Goal: Task Accomplishment & Management: Manage account settings

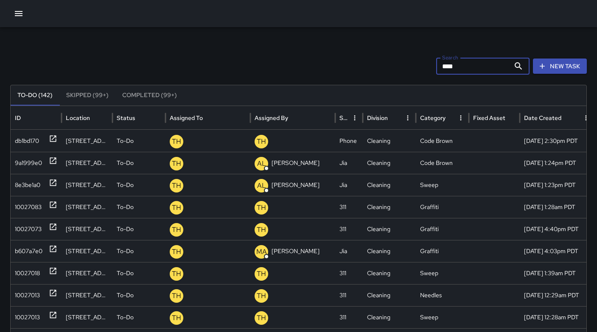
drag, startPoint x: 462, startPoint y: 67, endPoint x: 437, endPoint y: 64, distance: 24.8
click at [438, 64] on div "Search **** Search New Task" at bounding box center [298, 66] width 577 height 17
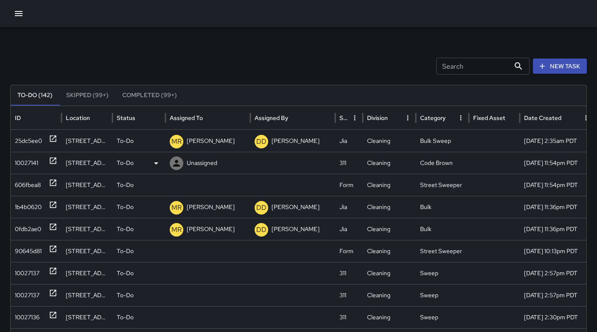
click at [30, 162] on div "10027141" at bounding box center [26, 163] width 23 height 22
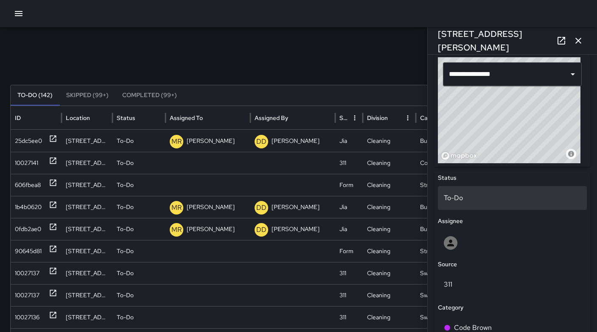
scroll to position [366, 0]
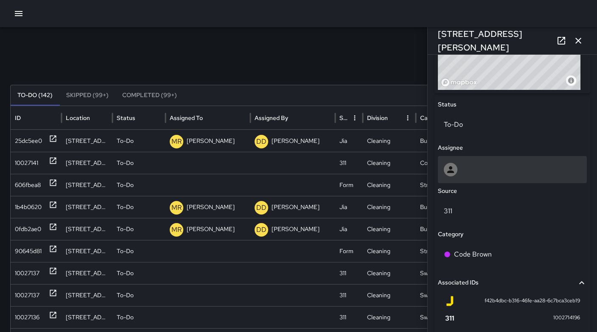
click at [459, 174] on div at bounding box center [512, 170] width 137 height 14
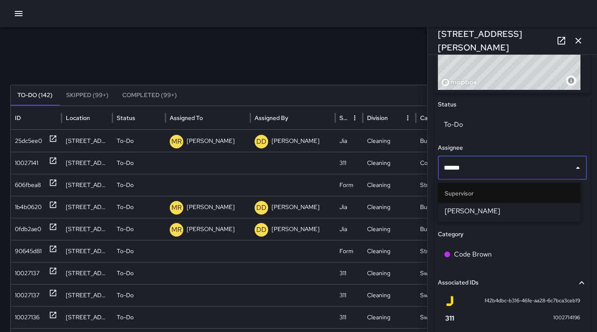
type input "*******"
click at [491, 213] on span "[PERSON_NAME]" at bounding box center [509, 211] width 129 height 10
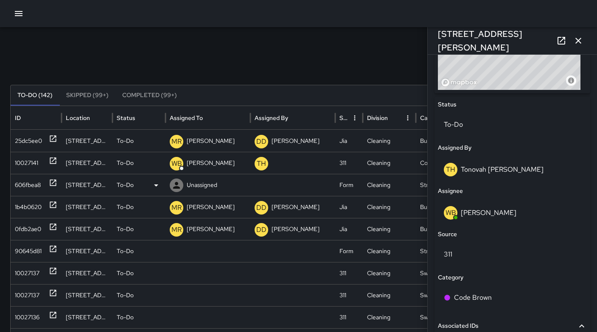
click at [42, 189] on div "606fbea8" at bounding box center [36, 185] width 42 height 22
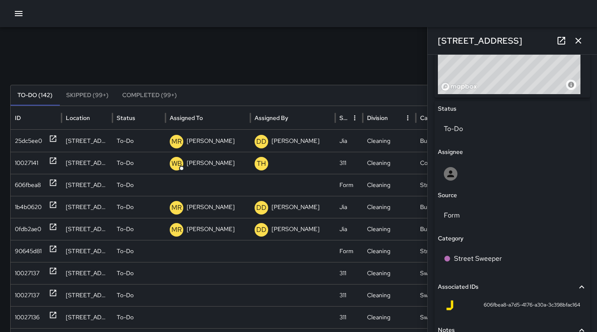
scroll to position [430, 0]
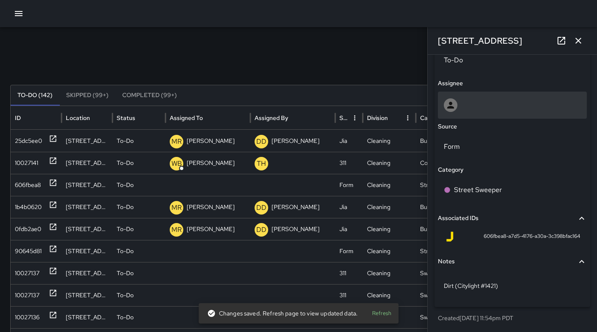
click at [468, 113] on div at bounding box center [512, 105] width 149 height 27
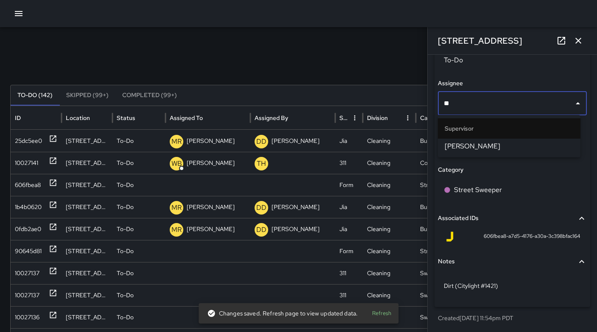
type input "*"
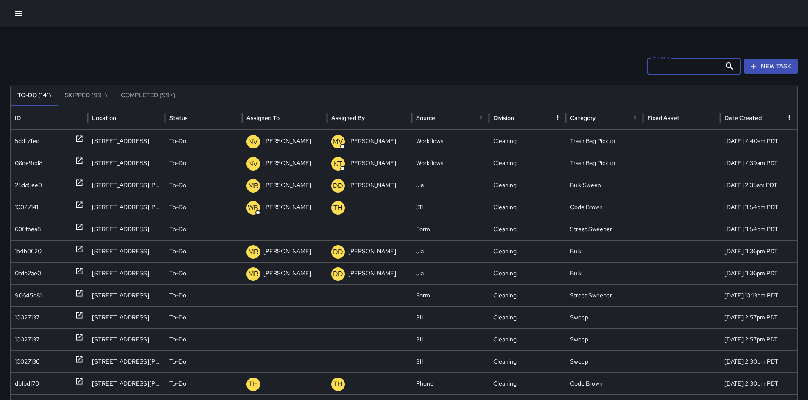
click at [675, 64] on input "Search" at bounding box center [684, 66] width 74 height 17
click at [675, 66] on input "Search" at bounding box center [684, 66] width 74 height 17
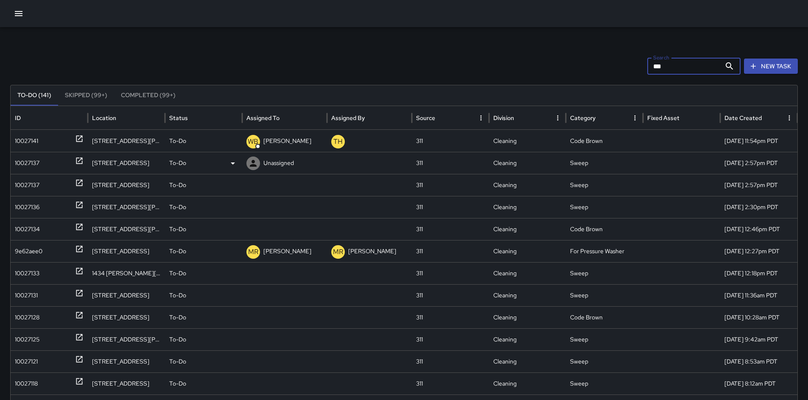
type input "***"
click at [19, 162] on div "10027137" at bounding box center [27, 163] width 25 height 22
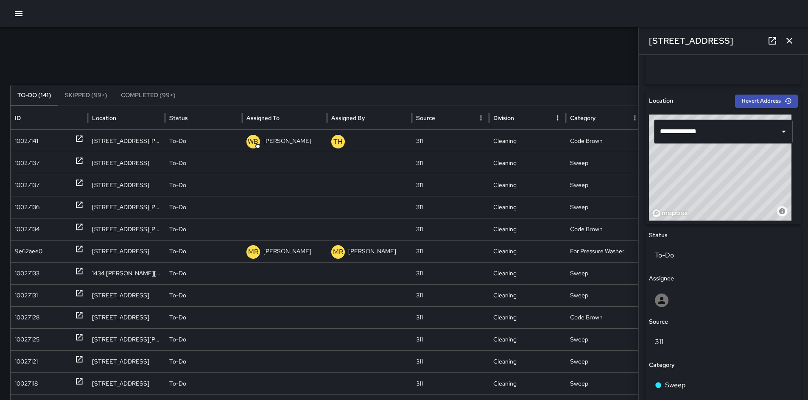
scroll to position [357, 0]
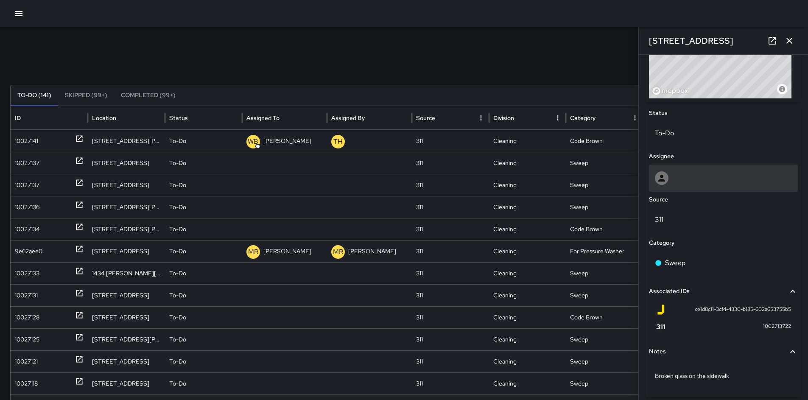
click at [688, 188] on div at bounding box center [723, 178] width 149 height 27
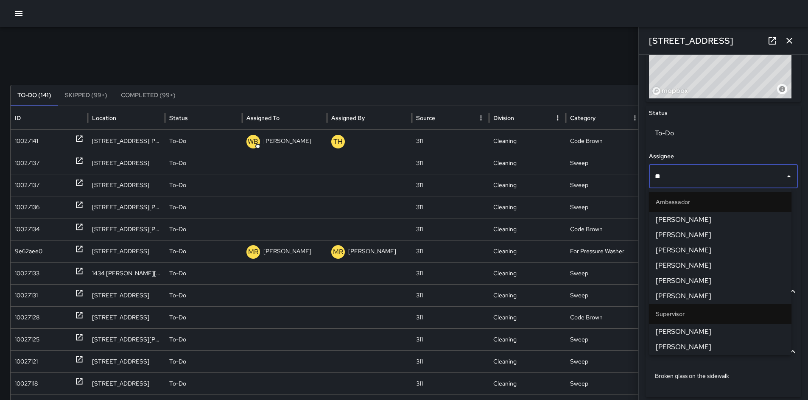
type input "***"
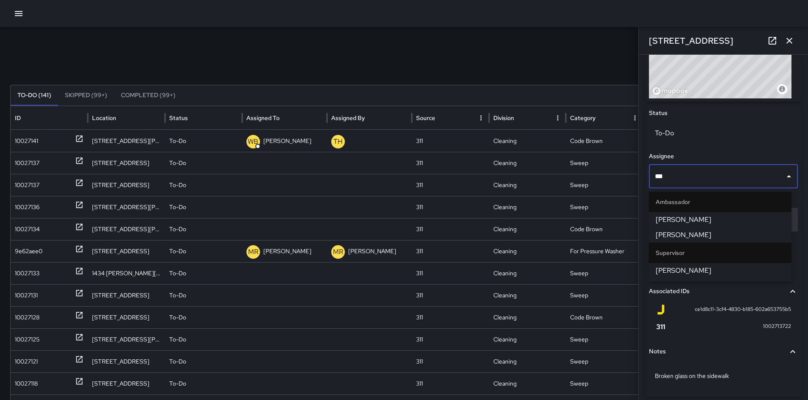
drag, startPoint x: 683, startPoint y: 266, endPoint x: 687, endPoint y: 264, distance: 4.9
click at [683, 266] on span "[PERSON_NAME]" at bounding box center [720, 271] width 129 height 10
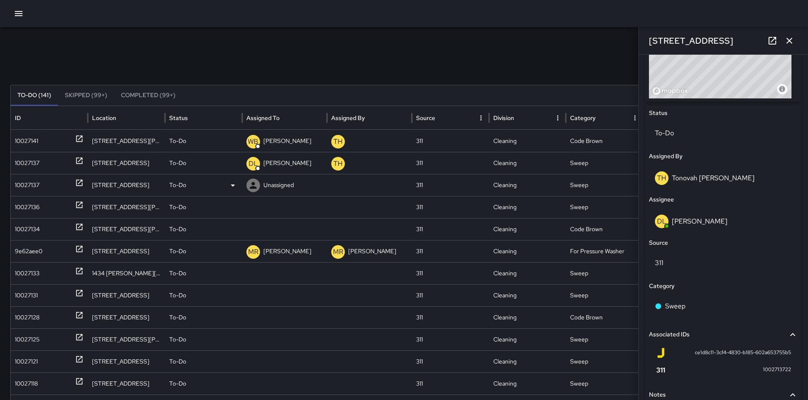
click at [28, 186] on div "10027137" at bounding box center [27, 185] width 25 height 22
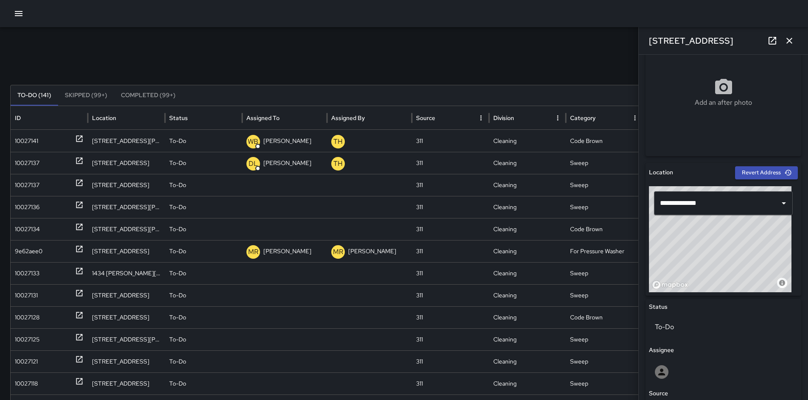
scroll to position [165, 0]
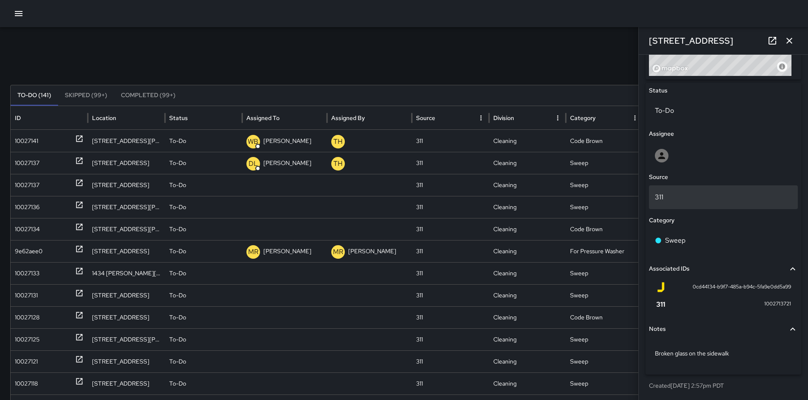
click at [689, 198] on p "311" at bounding box center [723, 197] width 137 height 10
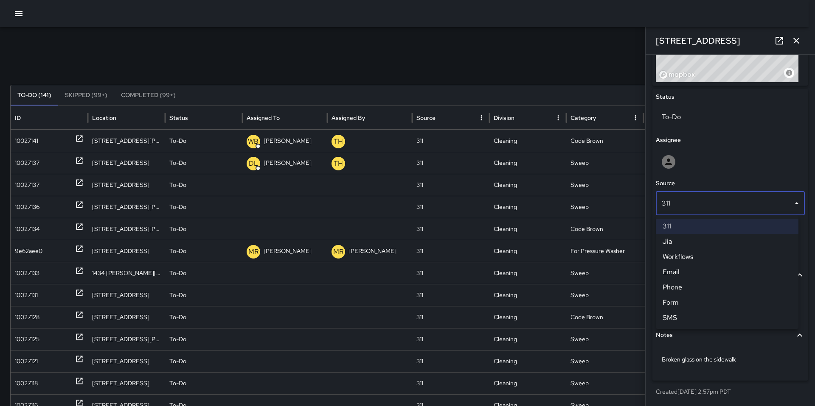
click at [684, 170] on div at bounding box center [407, 203] width 815 height 406
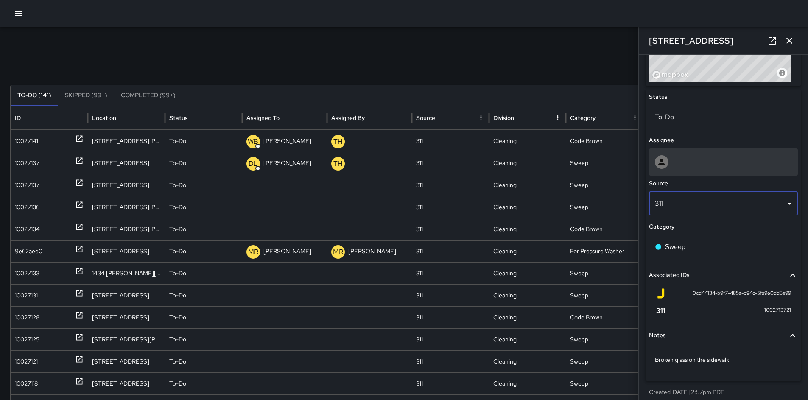
click at [682, 164] on div at bounding box center [723, 162] width 137 height 14
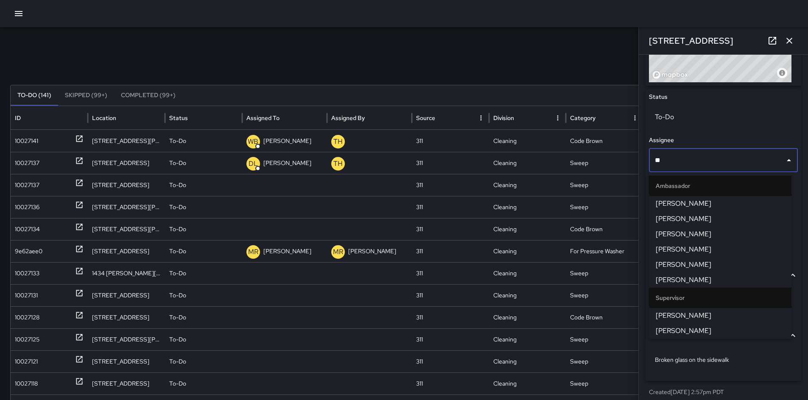
type input "***"
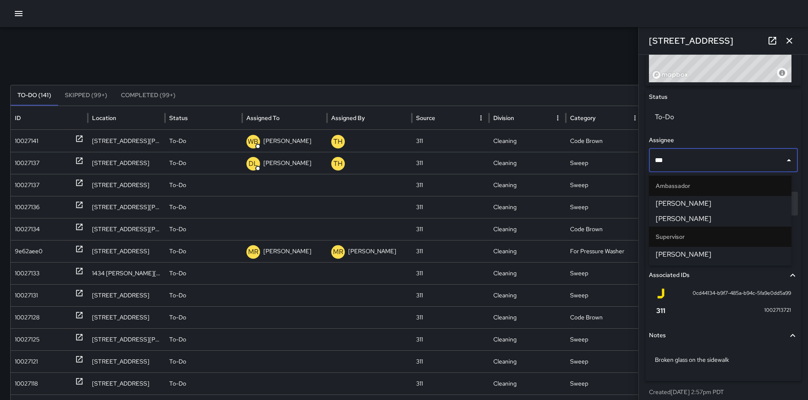
click at [681, 252] on span "[PERSON_NAME]" at bounding box center [720, 254] width 129 height 10
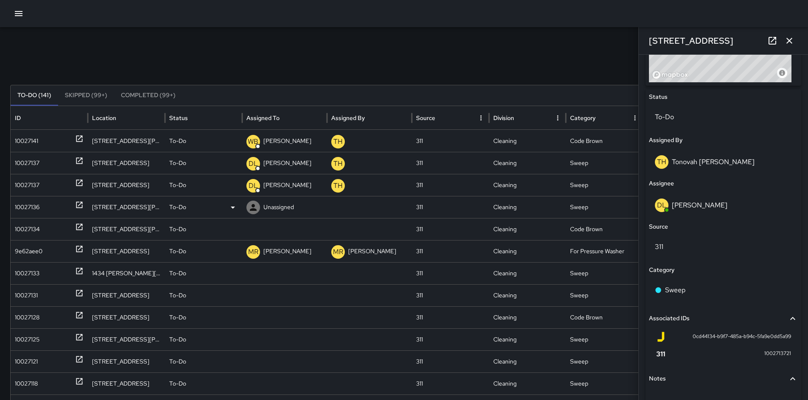
click at [34, 210] on div "10027136" at bounding box center [27, 207] width 25 height 22
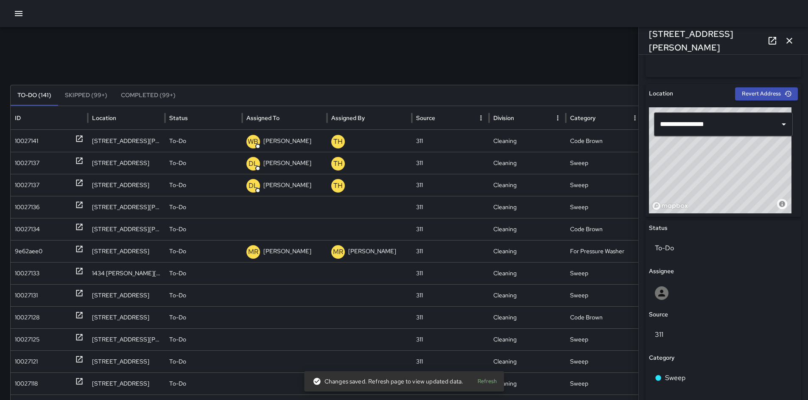
scroll to position [346, 0]
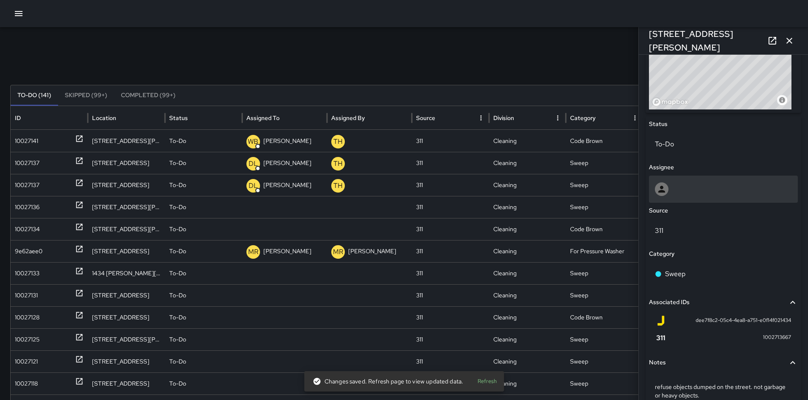
click at [693, 195] on div at bounding box center [723, 189] width 137 height 14
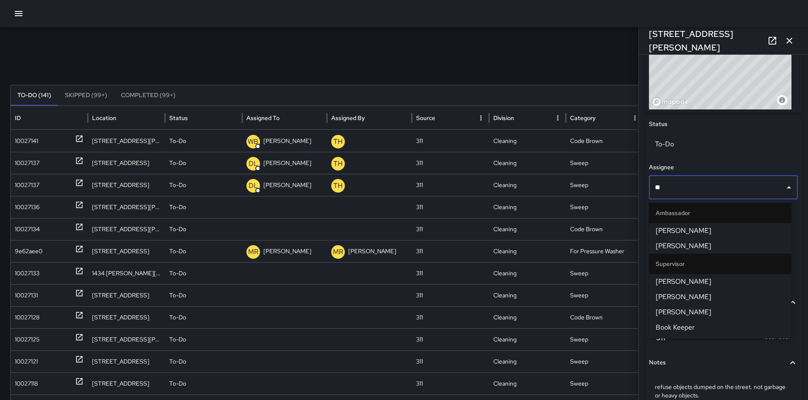
type input "***"
click at [687, 284] on span "[PERSON_NAME]" at bounding box center [720, 282] width 129 height 10
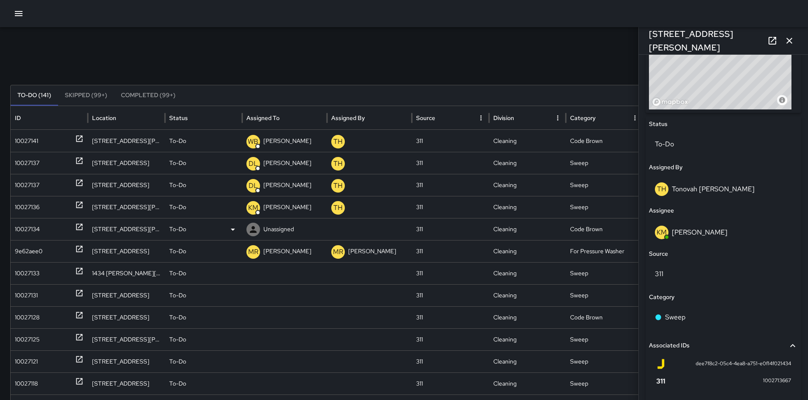
click at [29, 237] on div "10027134" at bounding box center [27, 229] width 25 height 22
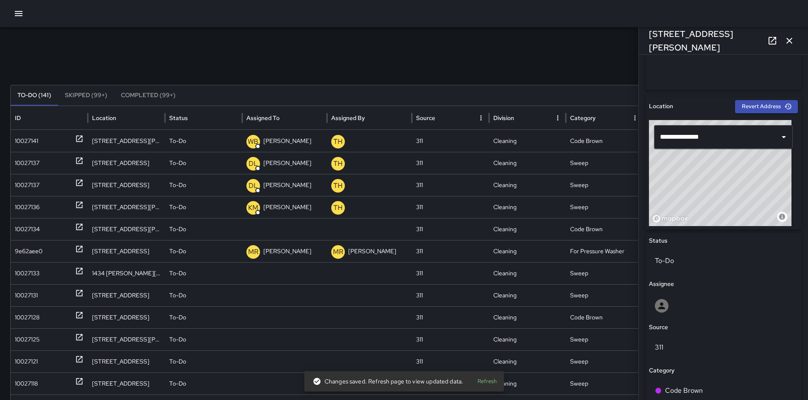
scroll to position [238, 0]
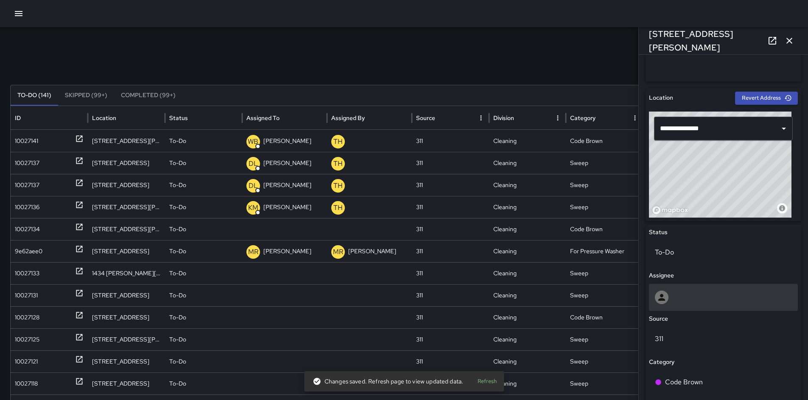
click at [680, 299] on div at bounding box center [723, 298] width 137 height 14
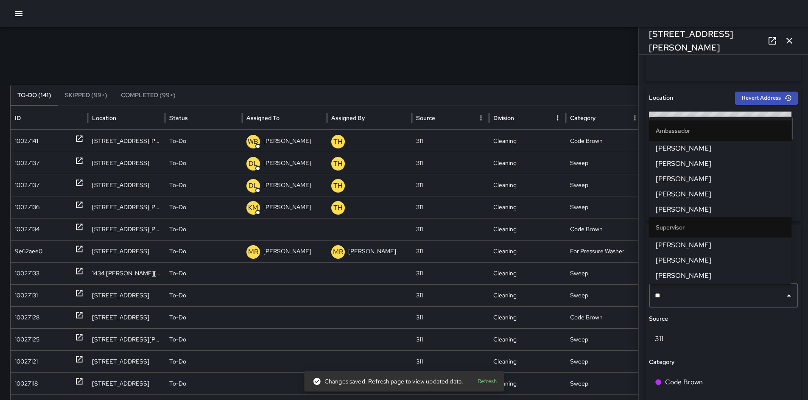
type input "***"
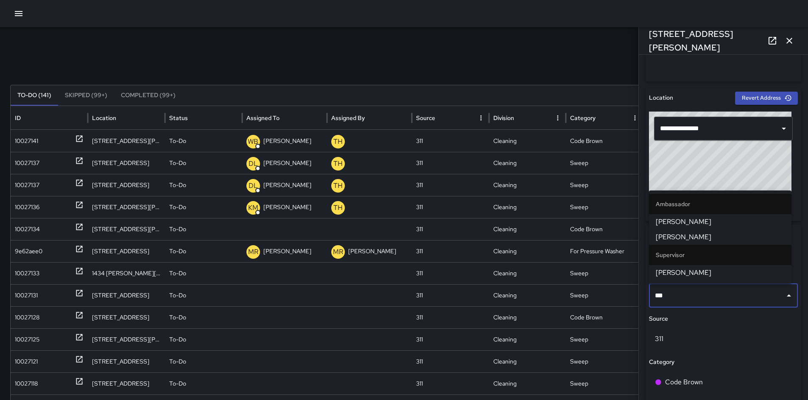
click at [728, 280] on ul "Ambassador [PERSON_NAME] [PERSON_NAME] Supervisor [PERSON_NAME]" at bounding box center [720, 236] width 143 height 93
click at [724, 278] on li "[PERSON_NAME]" at bounding box center [720, 272] width 143 height 15
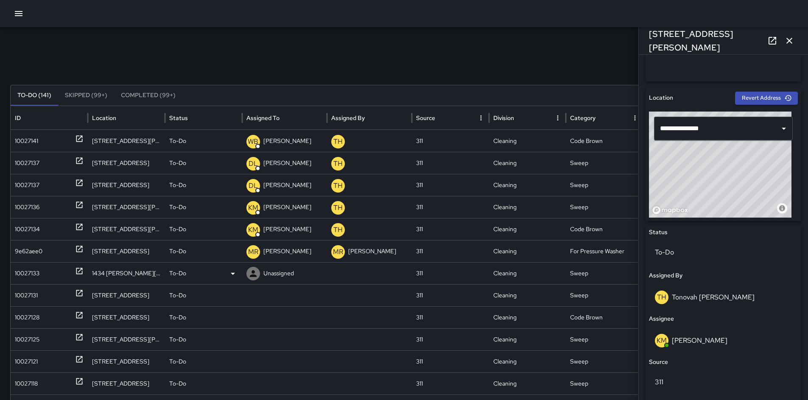
click at [24, 272] on div "10027133" at bounding box center [27, 274] width 25 height 22
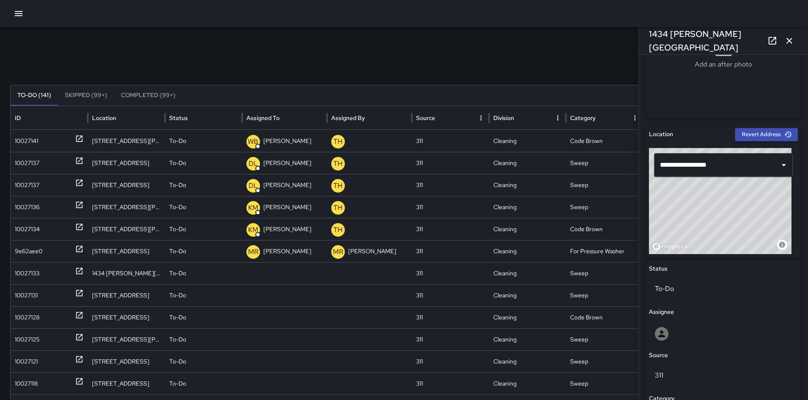
scroll to position [216, 0]
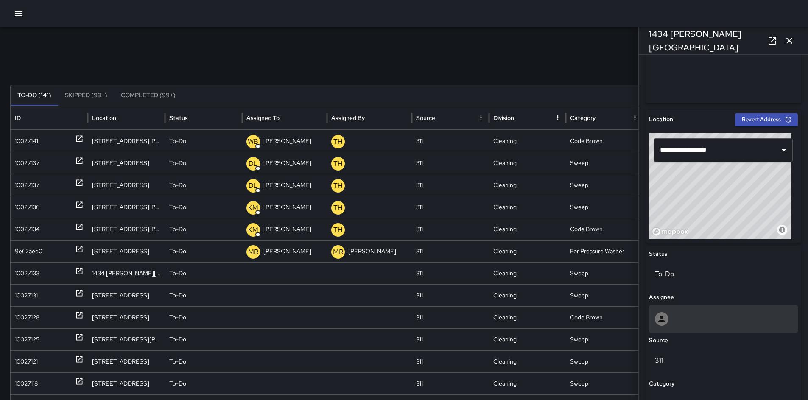
click at [697, 315] on div at bounding box center [723, 319] width 137 height 14
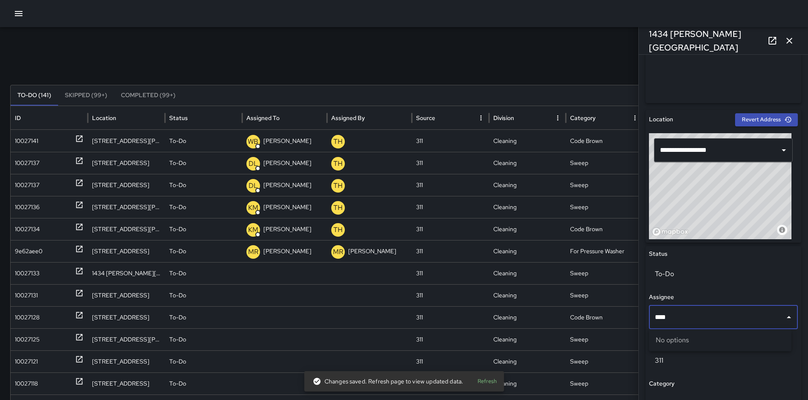
type input "***"
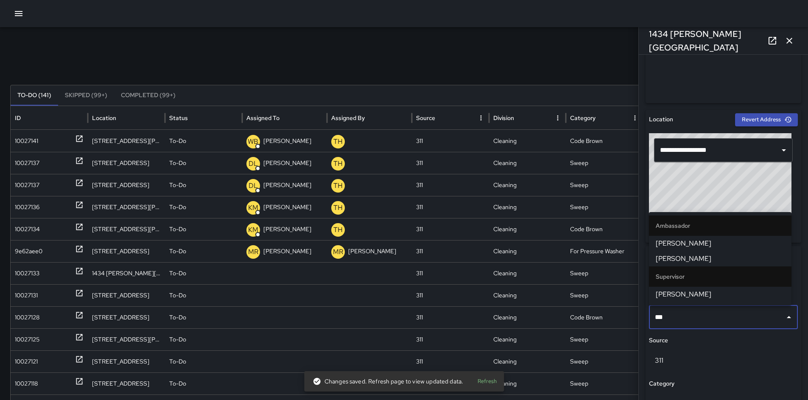
click at [673, 299] on span "[PERSON_NAME]" at bounding box center [720, 294] width 129 height 10
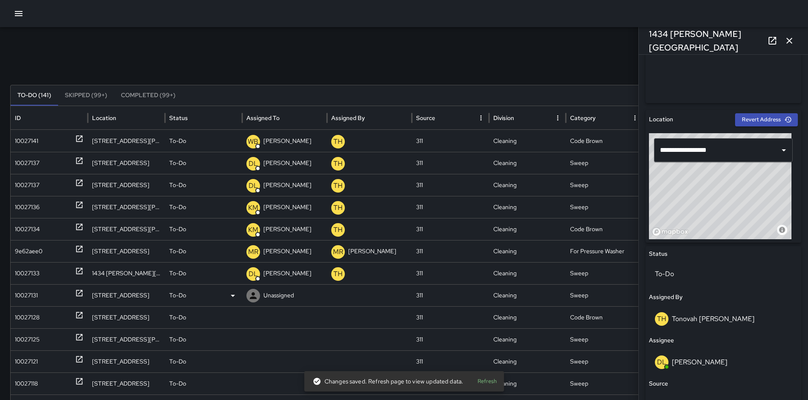
click at [38, 293] on div "10027131" at bounding box center [26, 296] width 23 height 22
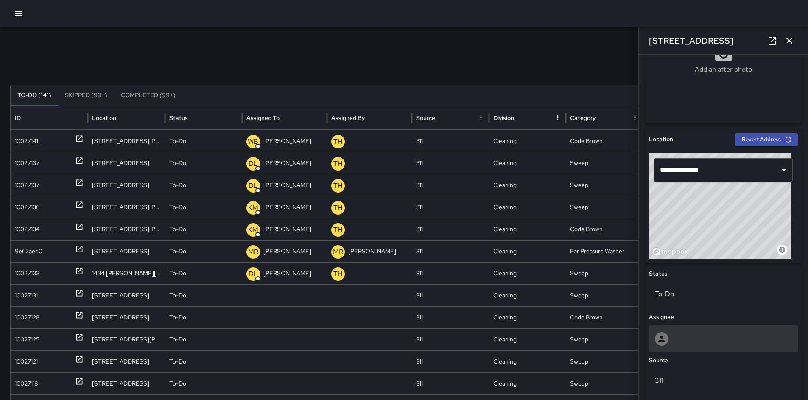
scroll to position [212, 0]
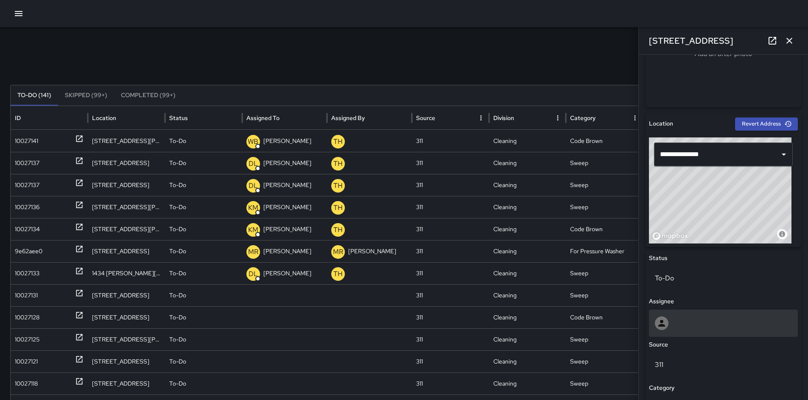
click at [696, 324] on div at bounding box center [723, 323] width 137 height 14
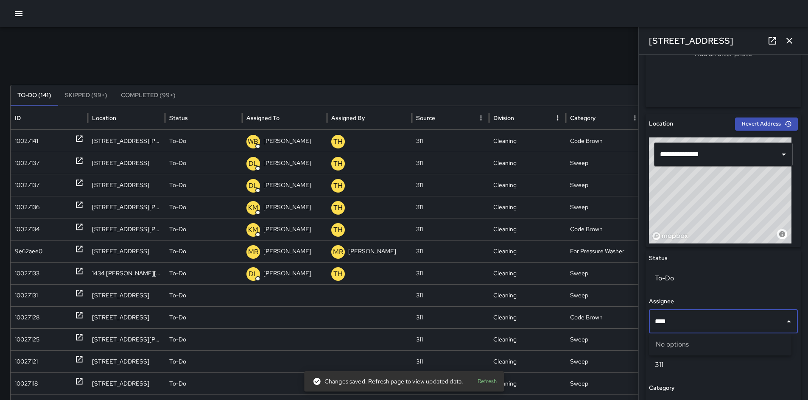
type input "***"
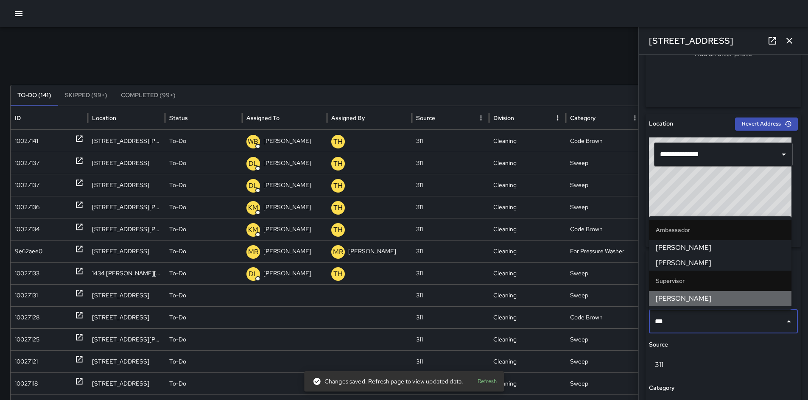
click at [702, 296] on span "[PERSON_NAME]" at bounding box center [720, 299] width 129 height 10
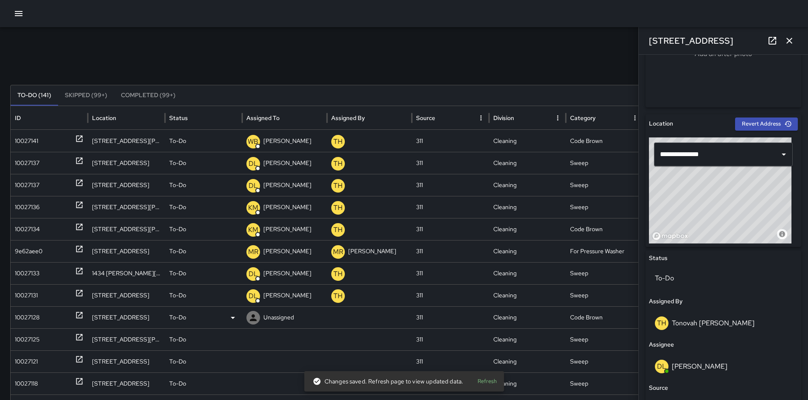
click at [22, 320] on div "10027128" at bounding box center [27, 318] width 25 height 22
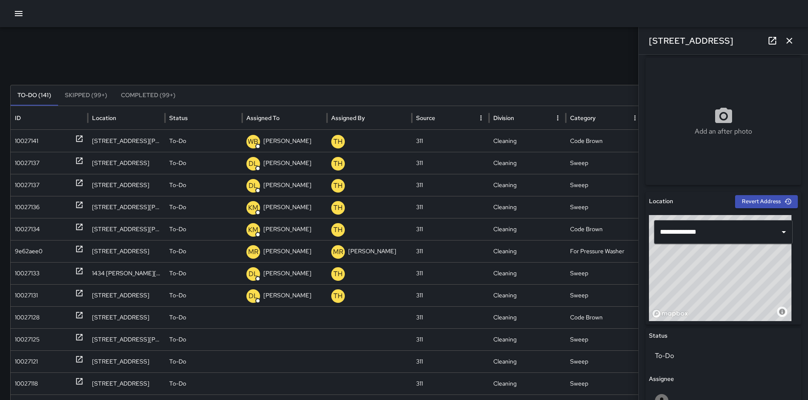
scroll to position [346, 0]
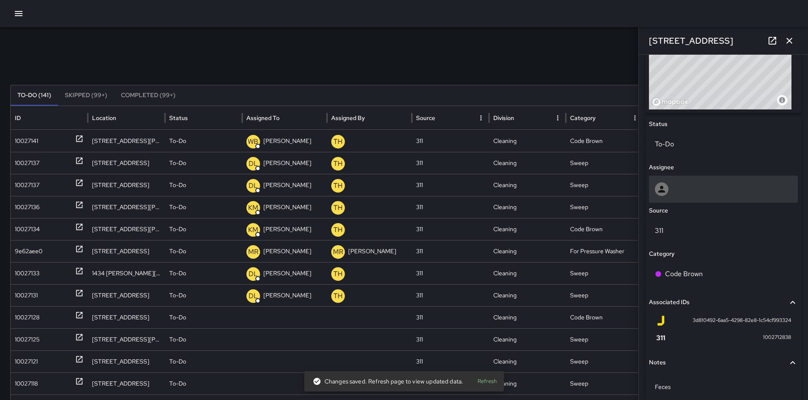
click at [675, 193] on div at bounding box center [723, 189] width 137 height 14
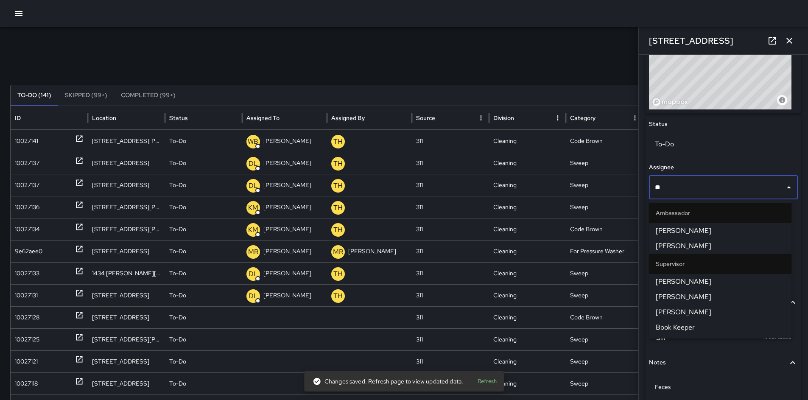
type input "***"
click at [677, 277] on span "[PERSON_NAME]" at bounding box center [720, 282] width 129 height 10
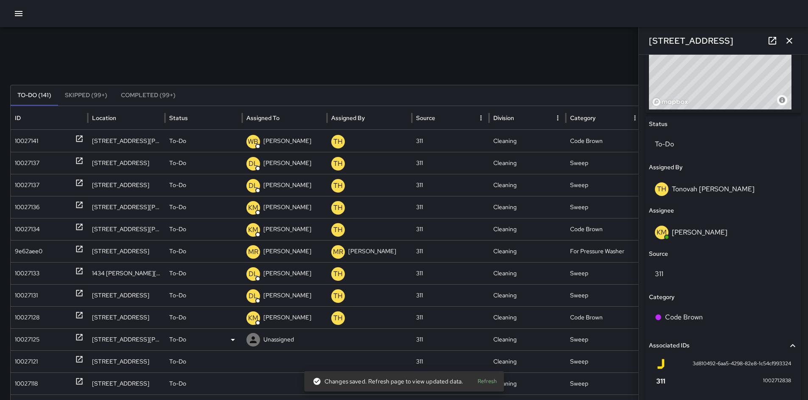
click at [20, 337] on div "10027125" at bounding box center [27, 340] width 25 height 22
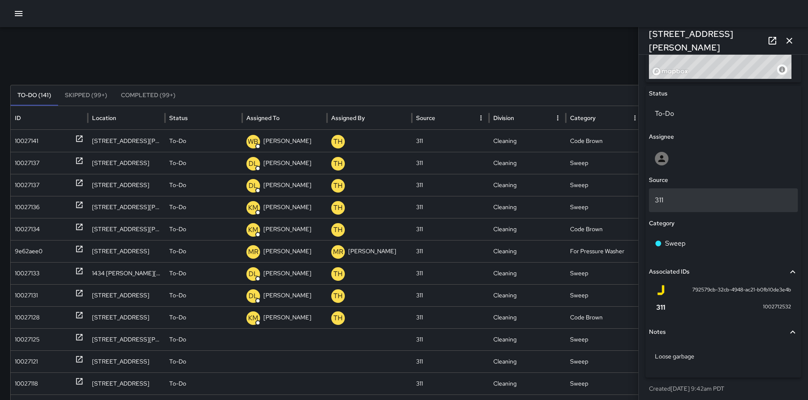
scroll to position [380, 0]
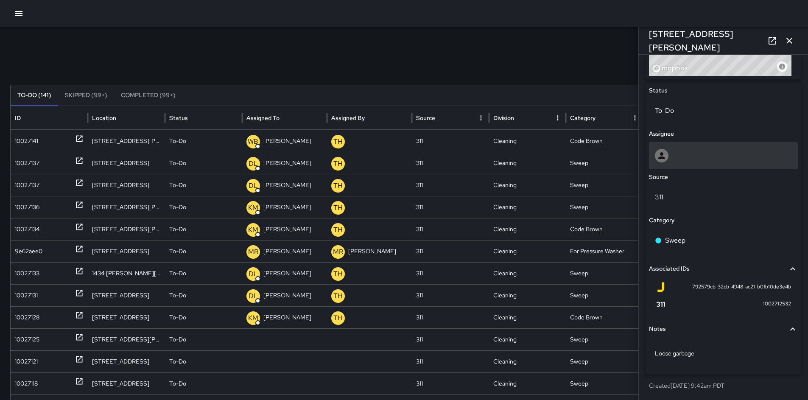
click at [686, 153] on div at bounding box center [723, 156] width 137 height 14
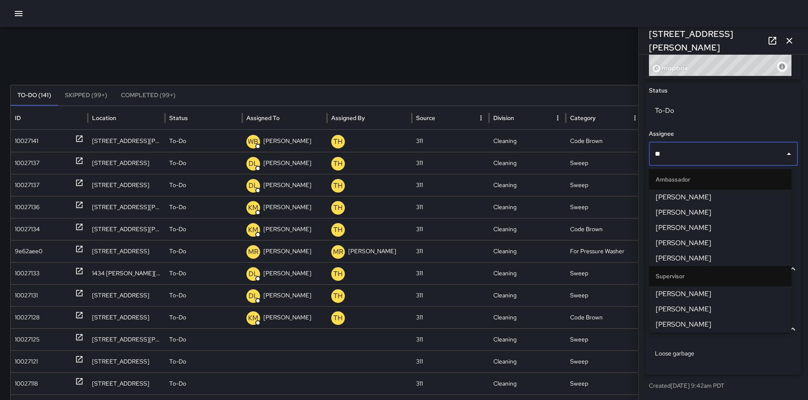
type input "***"
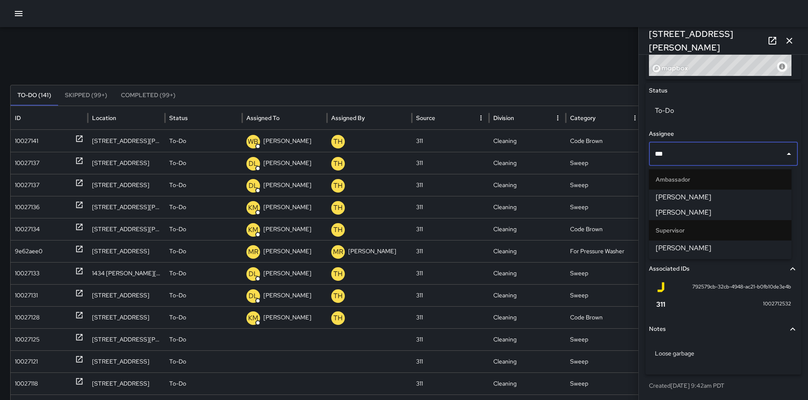
click at [692, 250] on span "[PERSON_NAME]" at bounding box center [720, 248] width 129 height 10
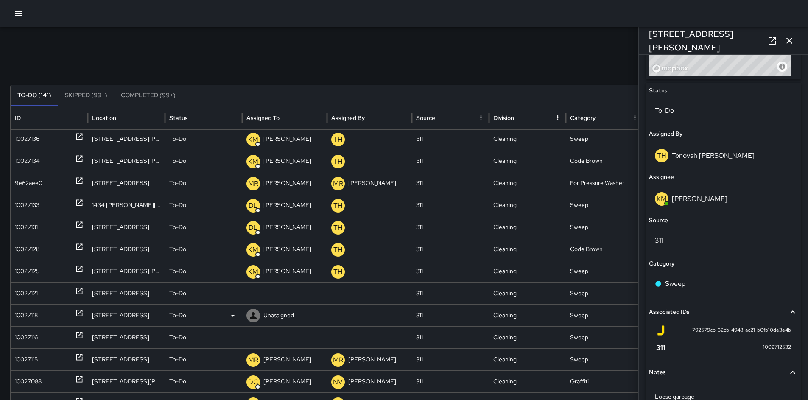
scroll to position [69, 0]
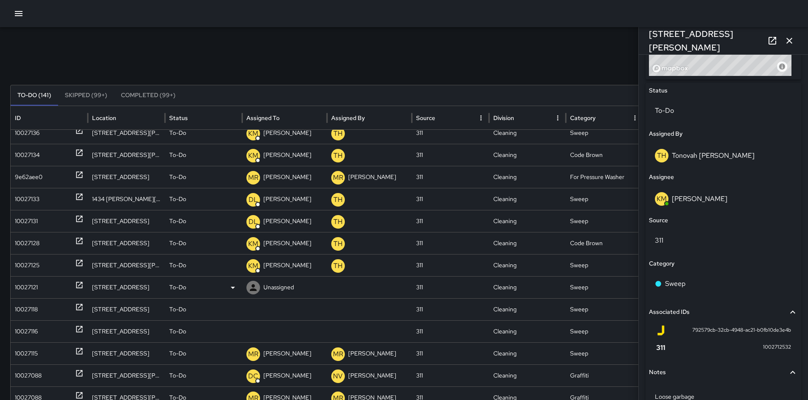
click at [18, 293] on div "10027121" at bounding box center [26, 288] width 23 height 22
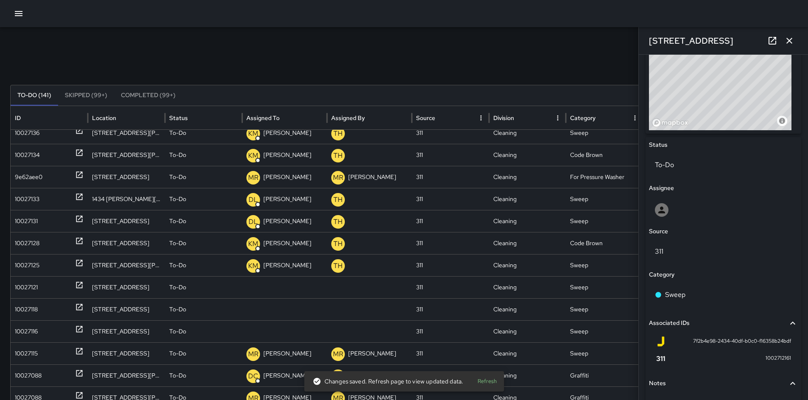
scroll to position [397, 0]
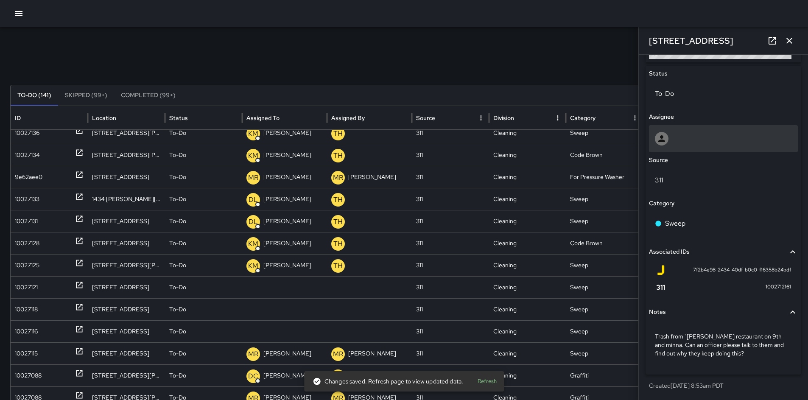
click at [689, 145] on div at bounding box center [723, 139] width 137 height 14
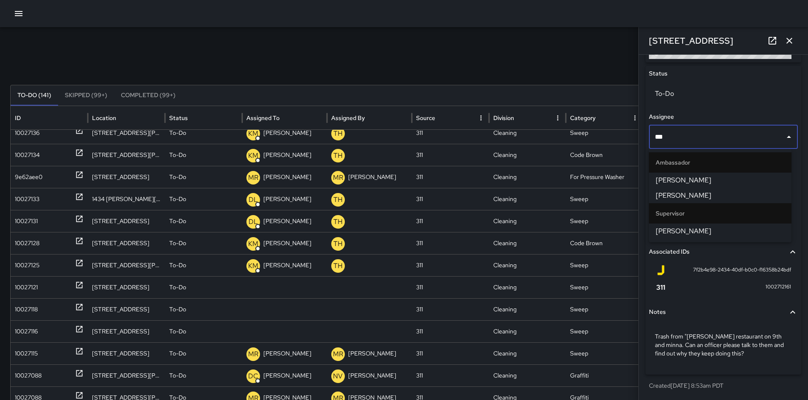
type input "****"
click at [687, 235] on span "[PERSON_NAME]" at bounding box center [720, 231] width 129 height 10
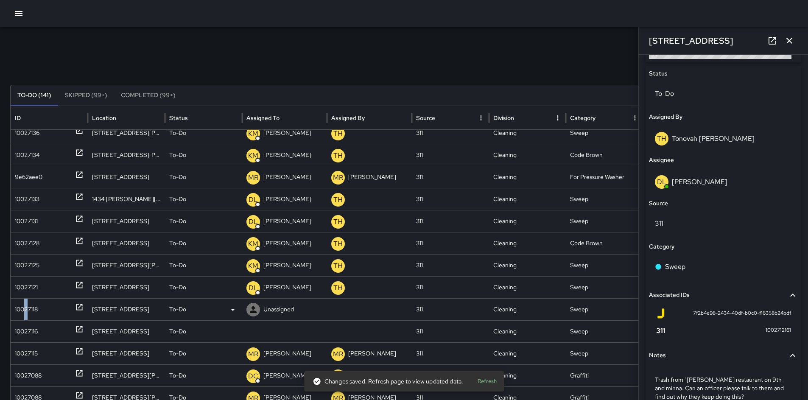
click at [27, 305] on div "10027118" at bounding box center [26, 310] width 23 height 22
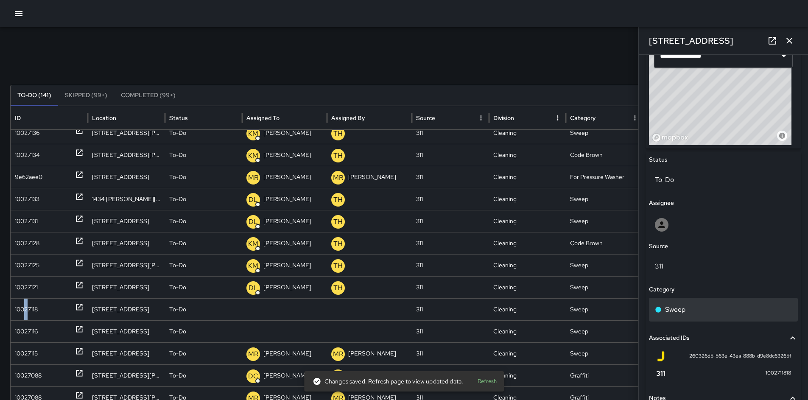
scroll to position [380, 0]
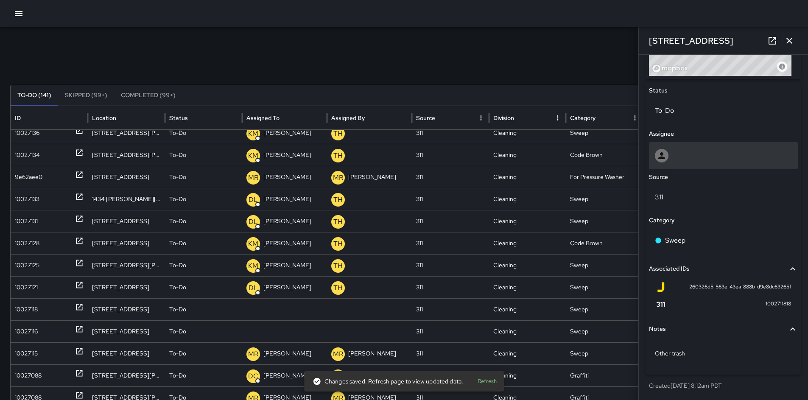
click at [702, 154] on div at bounding box center [723, 156] width 137 height 14
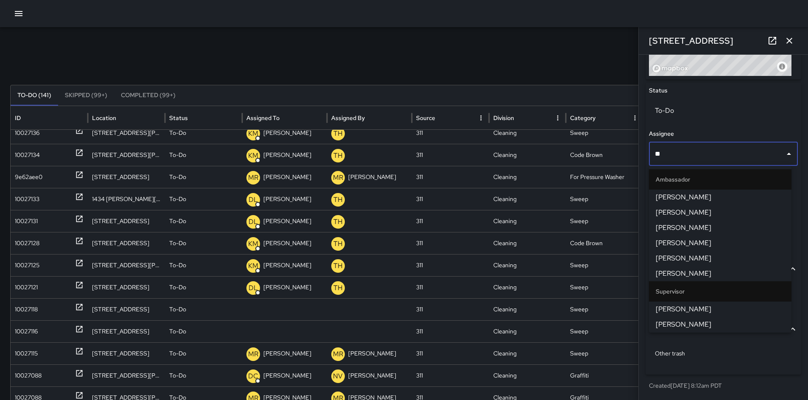
type input "***"
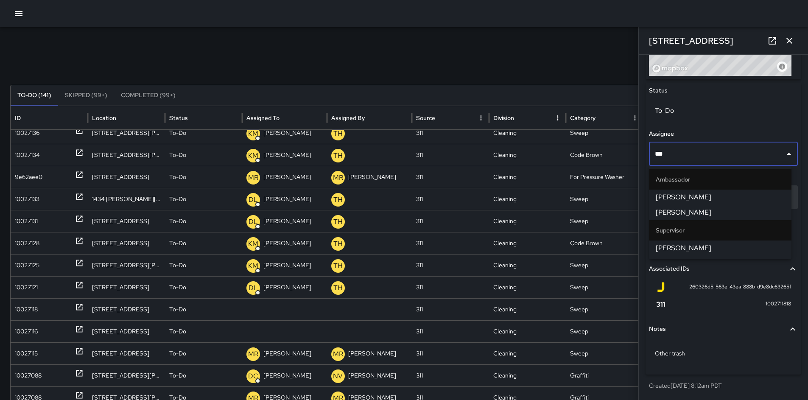
click at [705, 249] on span "[PERSON_NAME]" at bounding box center [720, 248] width 129 height 10
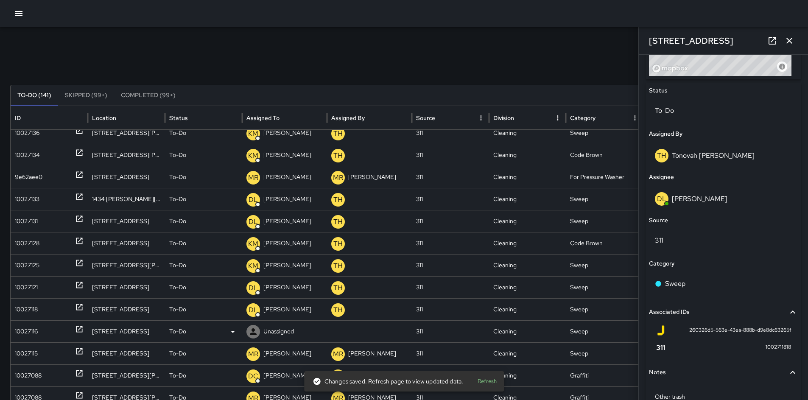
click at [19, 336] on div "10027116" at bounding box center [26, 332] width 23 height 22
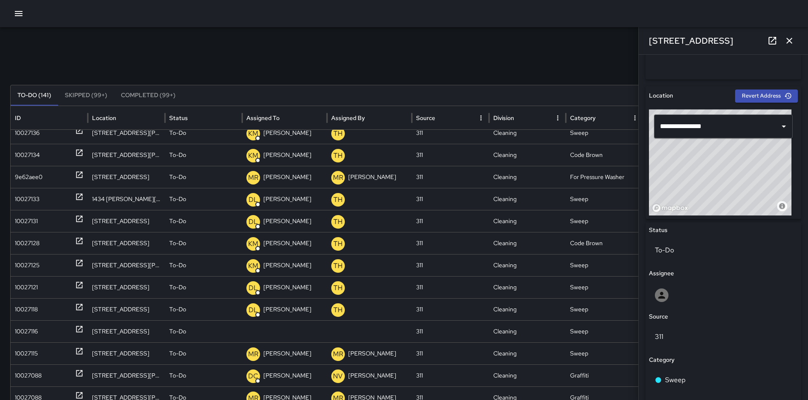
scroll to position [344, 0]
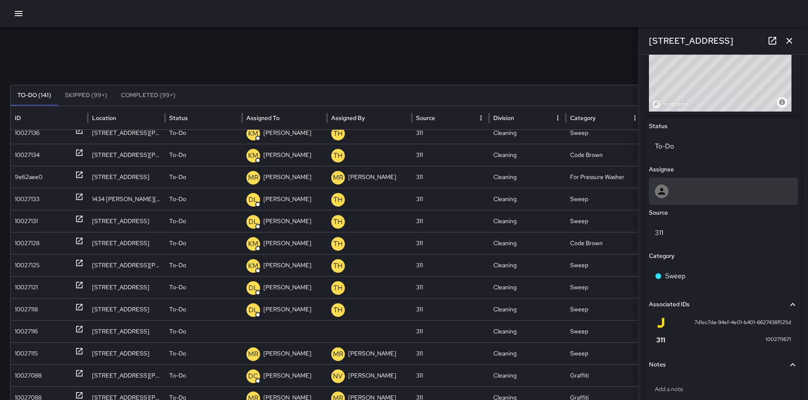
click at [673, 196] on div at bounding box center [723, 192] width 137 height 14
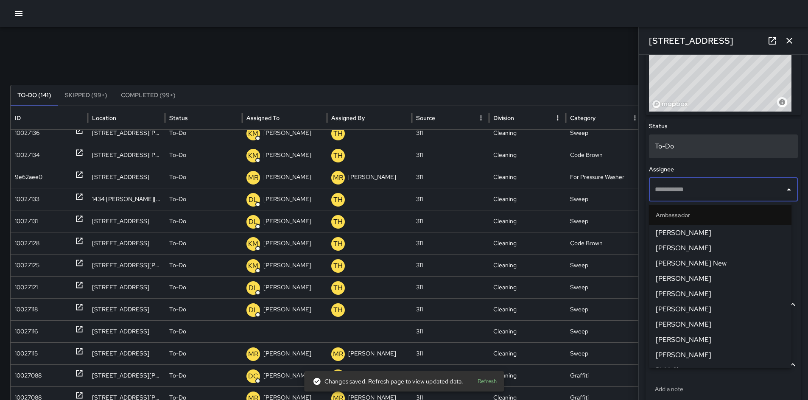
click at [675, 145] on p "To-Do" at bounding box center [723, 146] width 137 height 10
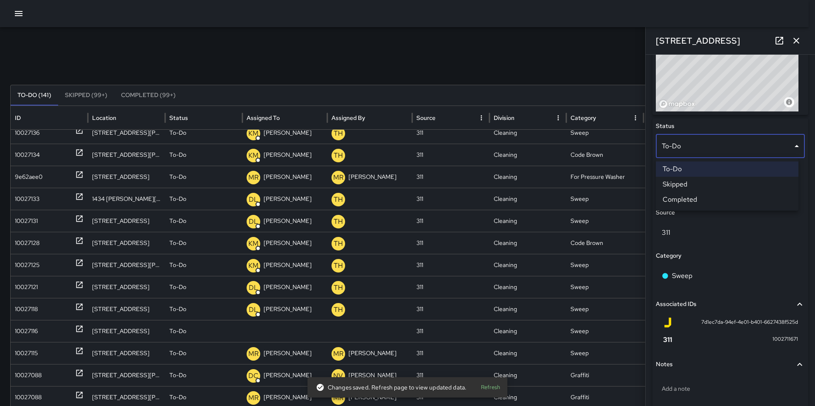
click at [683, 185] on li "Skipped" at bounding box center [726, 184] width 143 height 15
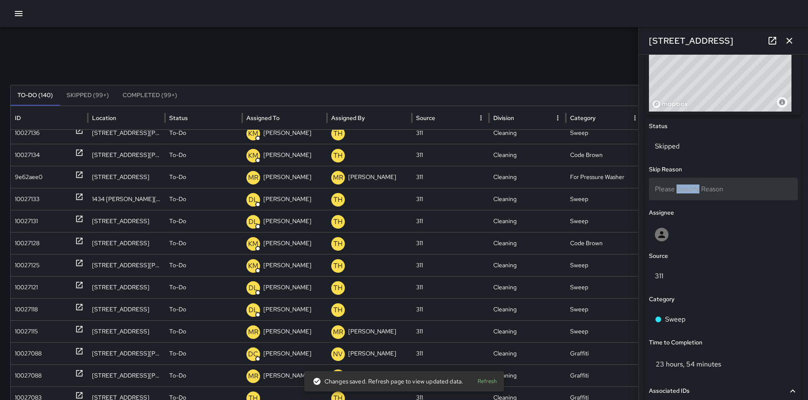
click at [682, 185] on span "Please Specify Reason" at bounding box center [689, 189] width 68 height 9
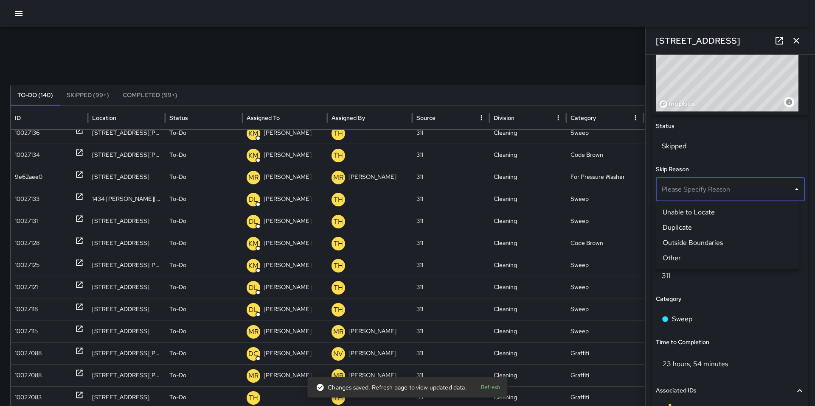
click at [678, 224] on li "Duplicate" at bounding box center [726, 227] width 143 height 15
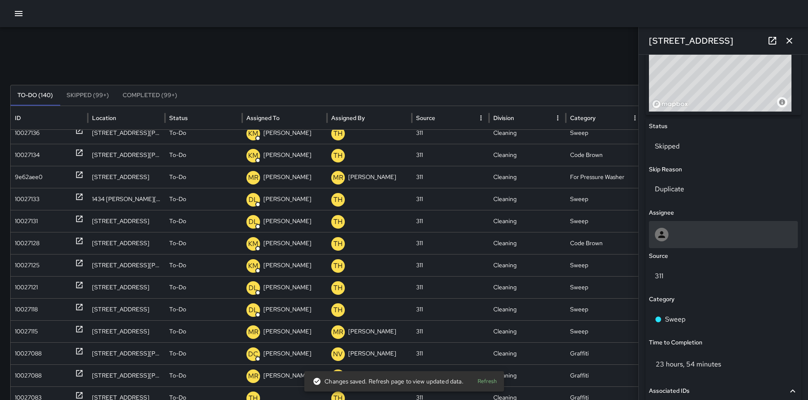
click at [674, 230] on div at bounding box center [723, 235] width 137 height 14
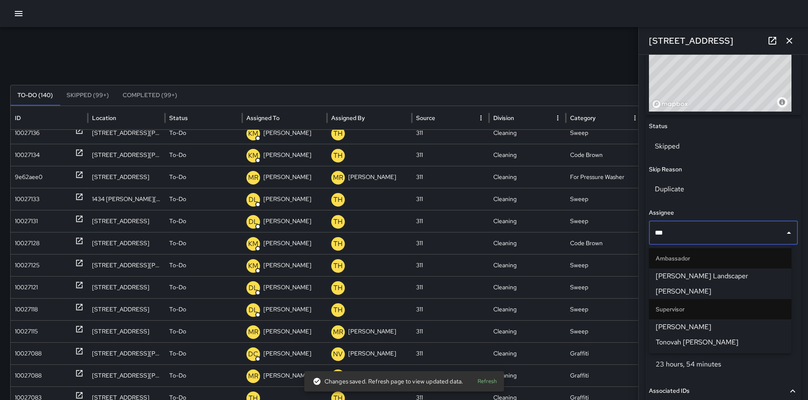
type input "****"
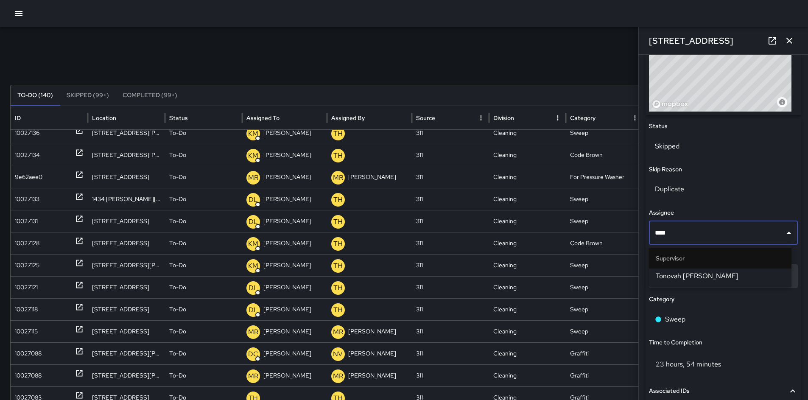
click at [664, 279] on span "Tonovah [PERSON_NAME]" at bounding box center [720, 276] width 129 height 10
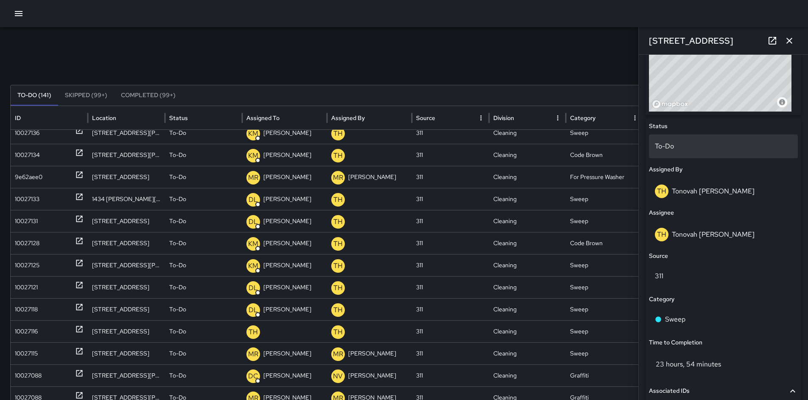
click at [661, 146] on p "To-Do" at bounding box center [723, 146] width 137 height 10
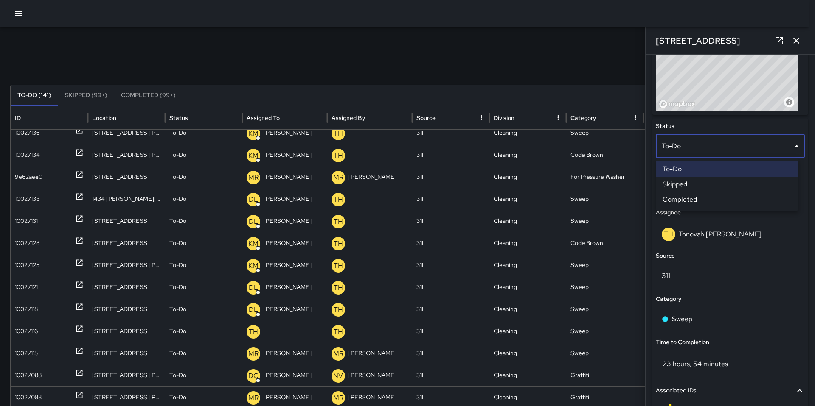
click at [675, 184] on li "Skipped" at bounding box center [726, 184] width 143 height 15
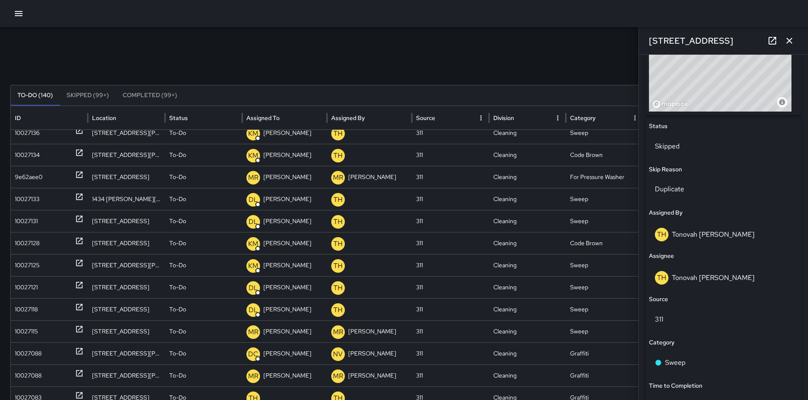
click at [257, 40] on div "Search *** Search New Task To-Do (140) Skipped (99+) Completed (99+) ID Locatio…" at bounding box center [404, 268] width 808 height 482
click at [793, 43] on icon "button" at bounding box center [789, 41] width 10 height 10
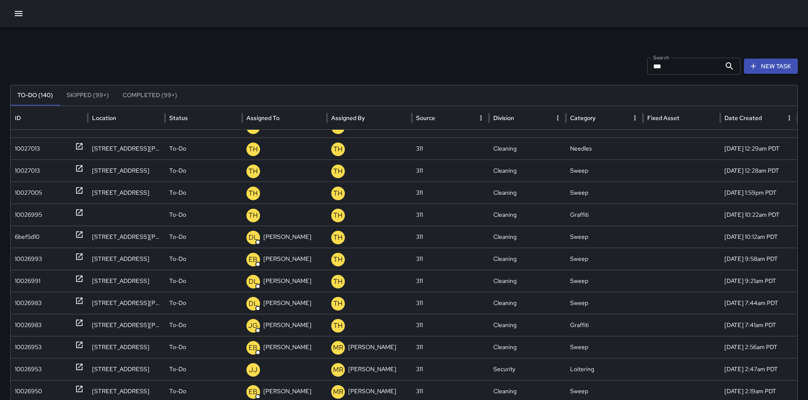
scroll to position [512, 0]
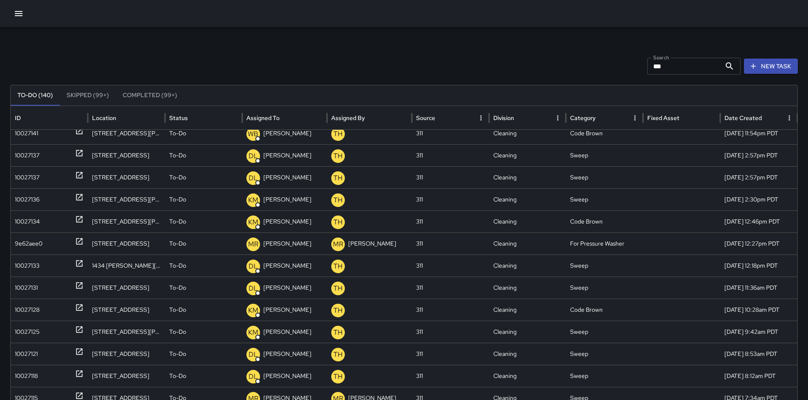
click at [26, 15] on button "button" at bounding box center [18, 13] width 17 height 17
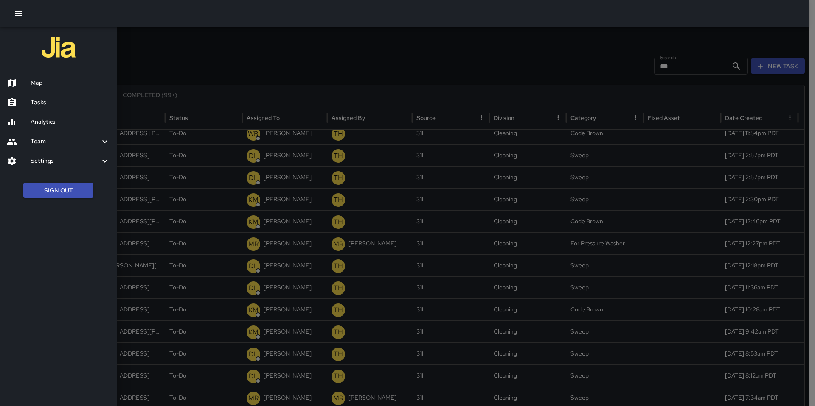
drag, startPoint x: 63, startPoint y: 81, endPoint x: 135, endPoint y: 115, distance: 80.3
click at [62, 81] on h6 "Map" at bounding box center [70, 82] width 79 height 9
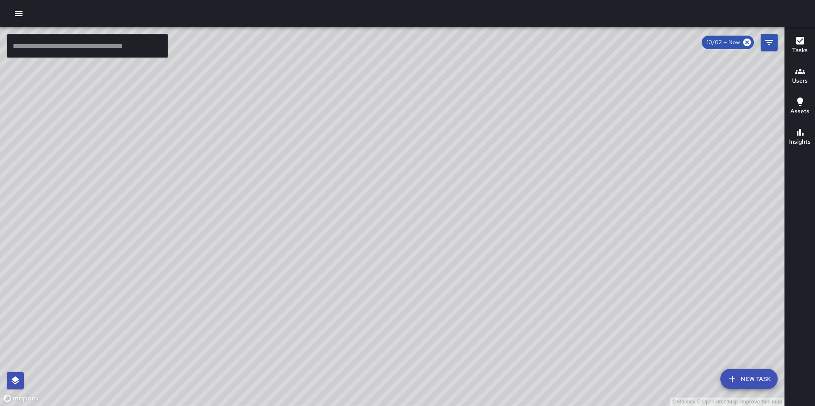
drag, startPoint x: 322, startPoint y: 161, endPoint x: 331, endPoint y: 145, distance: 18.8
click at [331, 145] on div "© Mapbox © OpenStreetMap Improve this map" at bounding box center [392, 216] width 784 height 379
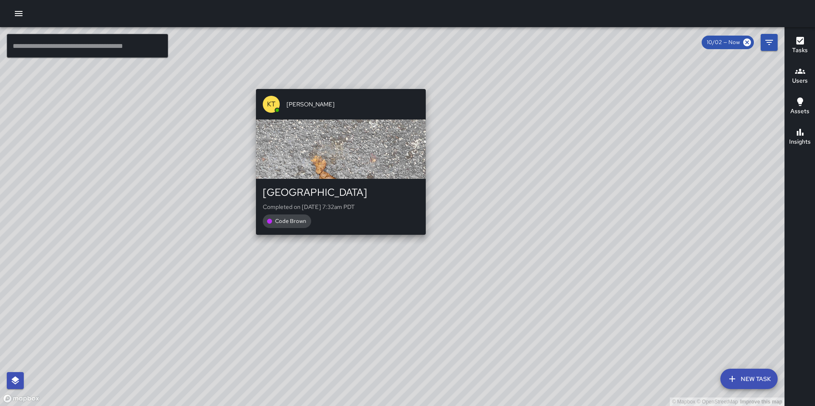
click at [337, 86] on div "KT [PERSON_NAME] [GEOGRAPHIC_DATA] Completed on [DATE] 7:32am PDT Code Brown" at bounding box center [340, 162] width 176 height 153
